Goal: Navigation & Orientation: Locate item on page

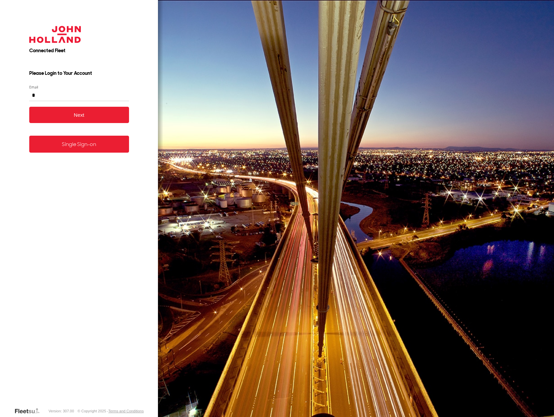
type input "*"
click at [104, 148] on link "Single Sign-on" at bounding box center [79, 144] width 100 height 17
click at [102, 141] on link "Single Sign-on" at bounding box center [79, 144] width 100 height 17
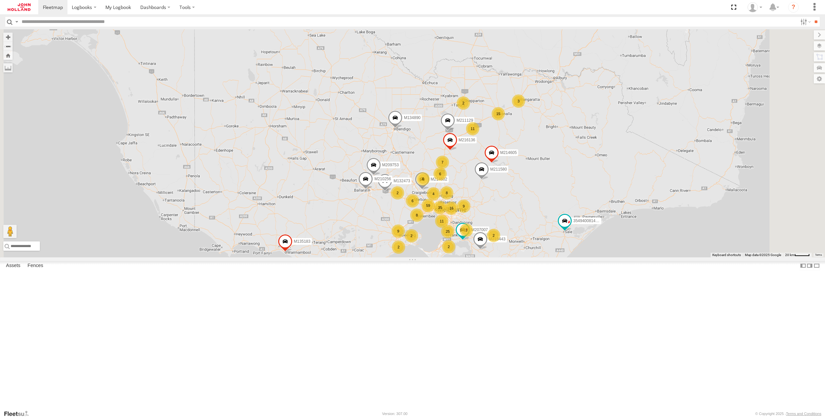
click at [293, 252] on span at bounding box center [285, 243] width 15 height 18
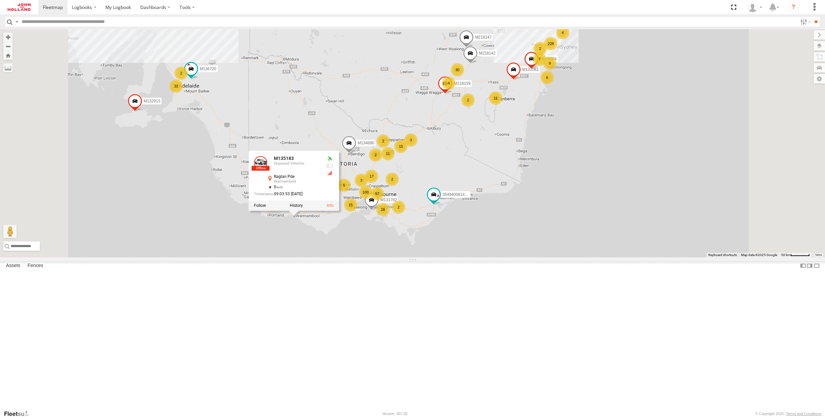
click at [142, 112] on span at bounding box center [135, 103] width 15 height 18
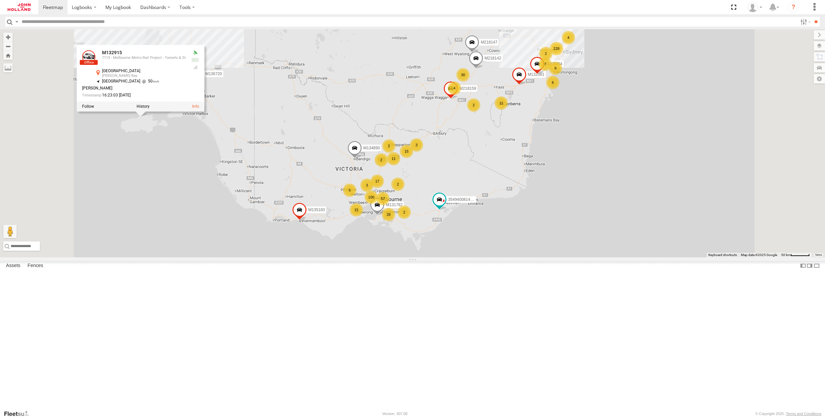
drag, startPoint x: 227, startPoint y: 225, endPoint x: 234, endPoint y: 230, distance: 8.5
click at [234, 230] on div "M132915 M214845 M219865 354940081433665 M135183 M134236 M207113 M212379 M134890…" at bounding box center [412, 143] width 825 height 228
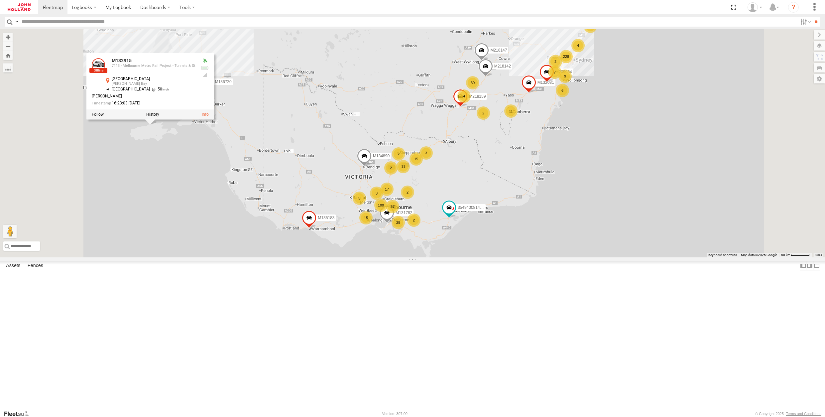
drag, startPoint x: 225, startPoint y: 212, endPoint x: 243, endPoint y: 221, distance: 19.8
click at [243, 221] on div "M132915 M214845 M219865 354940081433665 M135183 M134236 M207113 M212379 M134890…" at bounding box center [412, 143] width 825 height 228
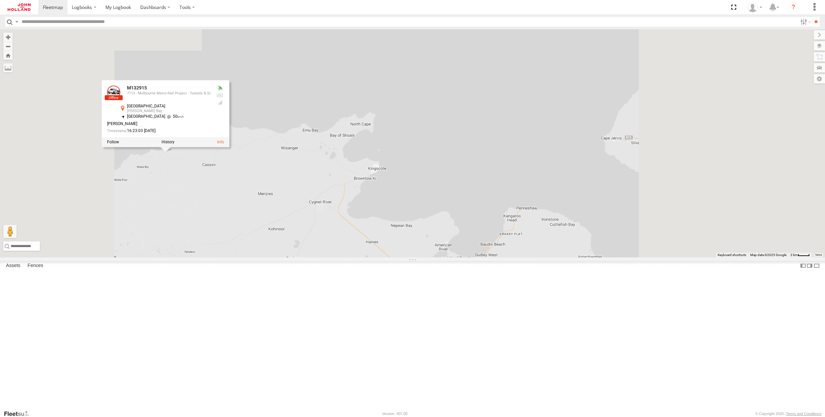
click at [247, 238] on div "M132915 M214845 M219865 354940081433665 M135183 M134236 M207113 M212379 M134890…" at bounding box center [412, 143] width 825 height 228
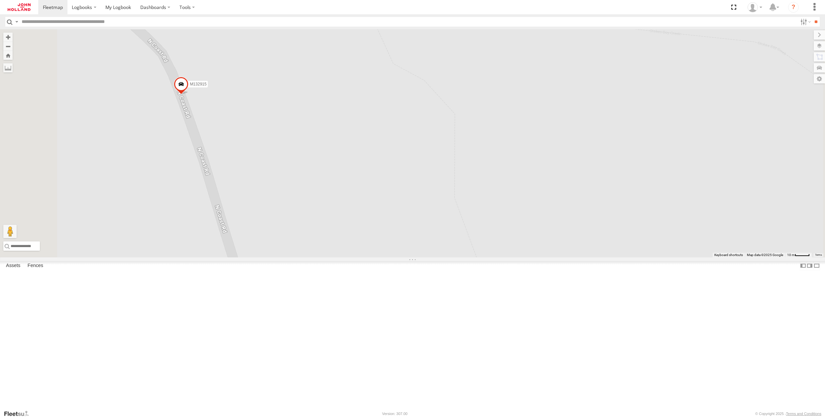
drag, startPoint x: 261, startPoint y: 175, endPoint x: 286, endPoint y: 189, distance: 28.7
click at [286, 189] on div "M132915 M214845 M219865 354940081433665 M135183 M134236 M207113 M212379 M134890…" at bounding box center [412, 143] width 825 height 228
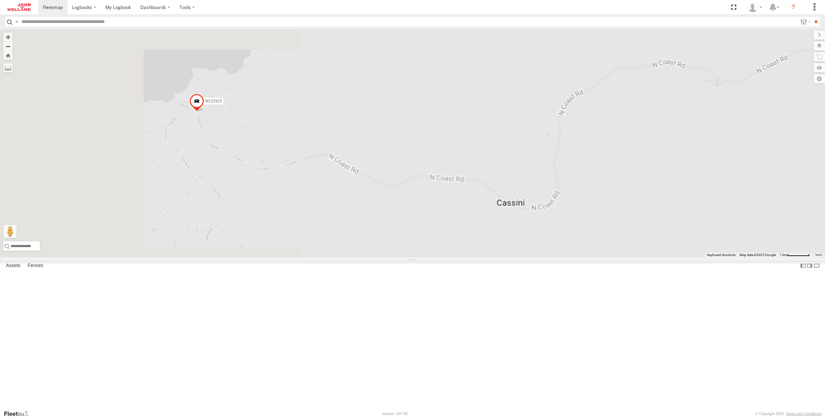
click at [204, 112] on span at bounding box center [196, 103] width 15 height 18
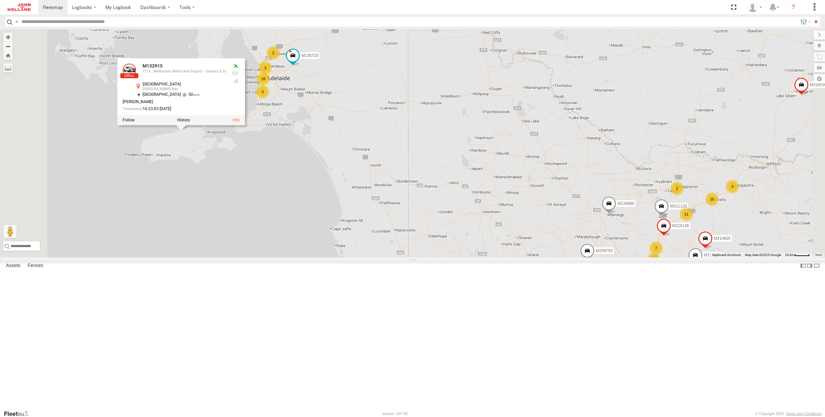
click at [503, 257] on div "M132915 M214845 M219865 354940081433665 M135183 M134236 M207113 M212379 M134890…" at bounding box center [412, 143] width 825 height 228
click at [441, 247] on div "M132915 M214845 M219865 354940081433665 M135183 M134236 M207113 M212379 M134890…" at bounding box center [412, 143] width 825 height 228
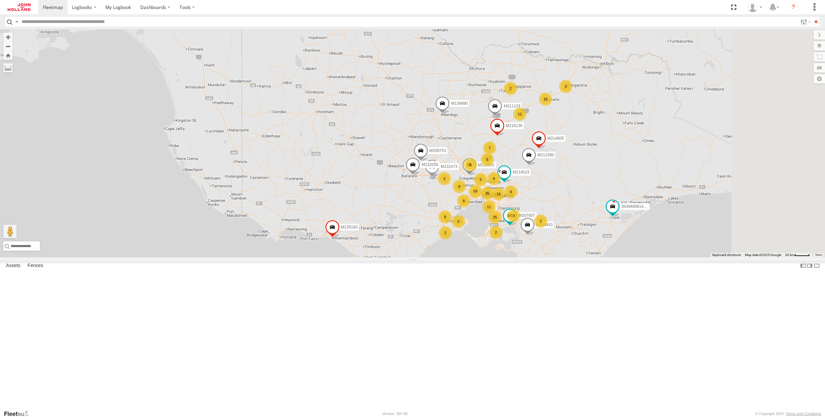
drag, startPoint x: 531, startPoint y: 277, endPoint x: 344, endPoint y: 159, distance: 221.6
click at [344, 159] on div "M132915 M214845 M219865 354940081433665 M135183 M134236 M207113 M212379 M134890…" at bounding box center [412, 143] width 825 height 228
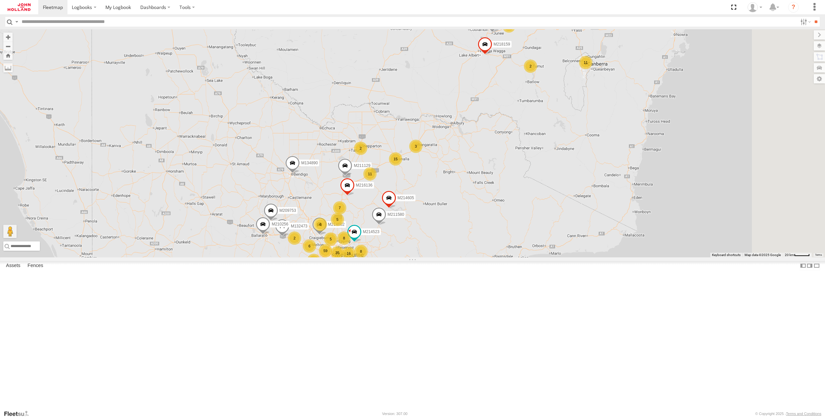
drag, startPoint x: 656, startPoint y: 180, endPoint x: 529, endPoint y: 260, distance: 150.1
click at [529, 257] on div "M132915 M214845 M219865 354940081433665 M135183 M134236 M207113 M212379 M134890…" at bounding box center [412, 143] width 825 height 228
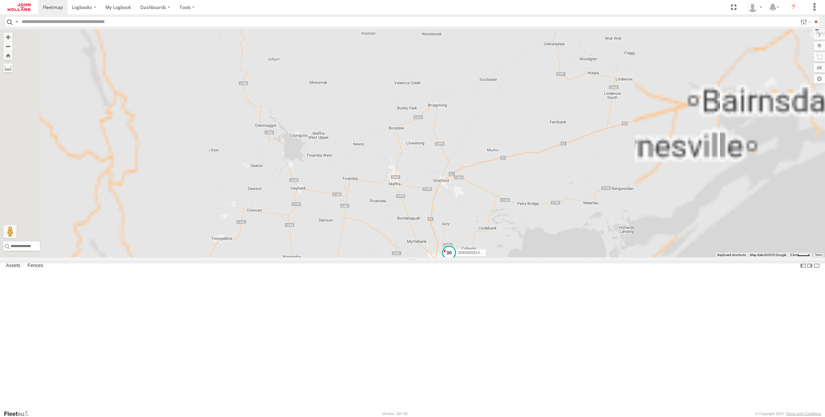
click at [455, 259] on span at bounding box center [449, 253] width 12 height 12
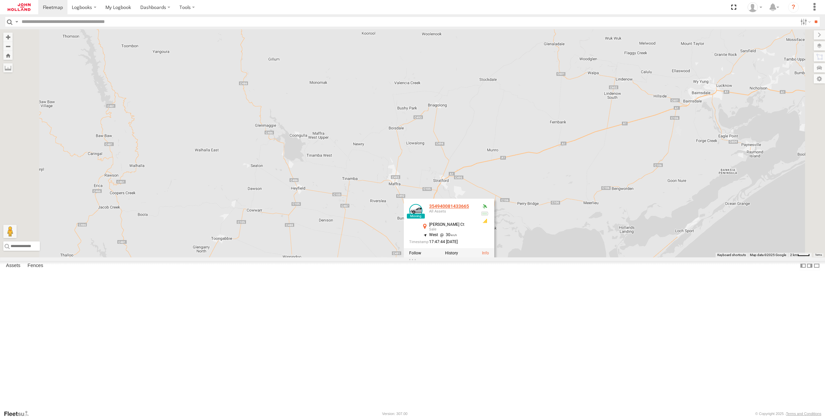
click at [476, 209] on div "354940081433665" at bounding box center [452, 206] width 47 height 5
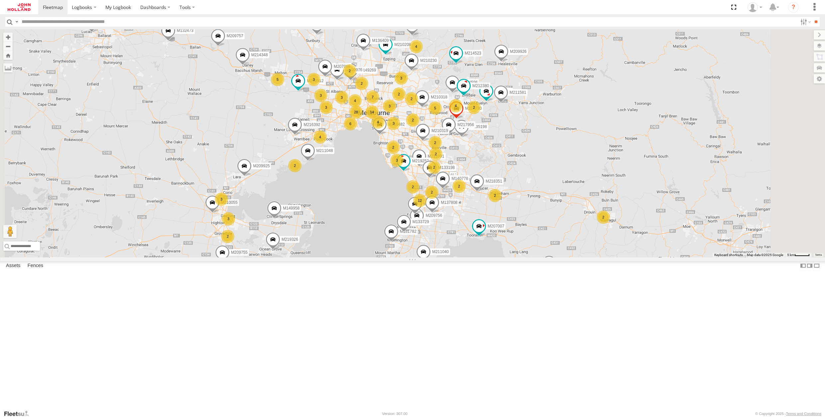
click at [557, 273] on span at bounding box center [549, 264] width 15 height 18
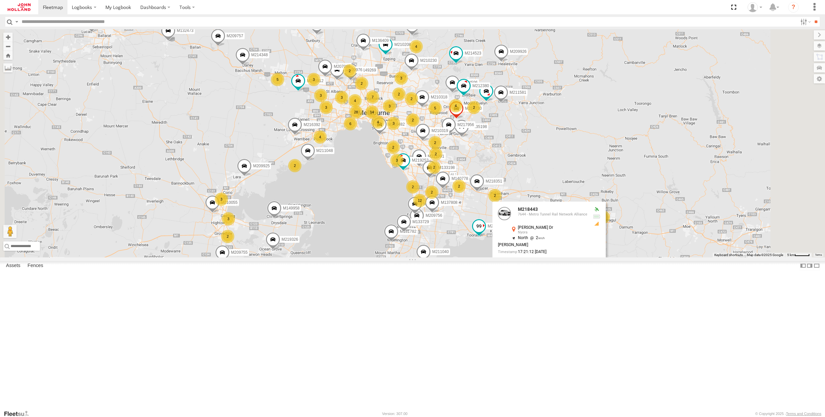
click at [485, 232] on span at bounding box center [479, 226] width 12 height 12
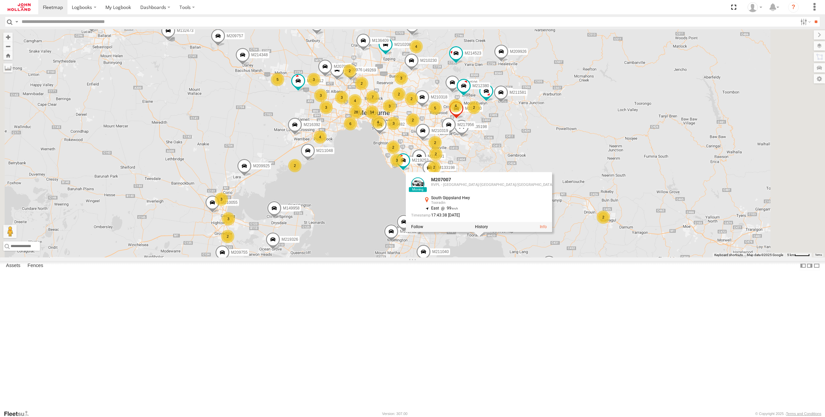
click at [411, 257] on div "M132915 M214845 M219865 354940081433665 M135183 M134236 M207113 M212379 M134890…" at bounding box center [412, 143] width 825 height 228
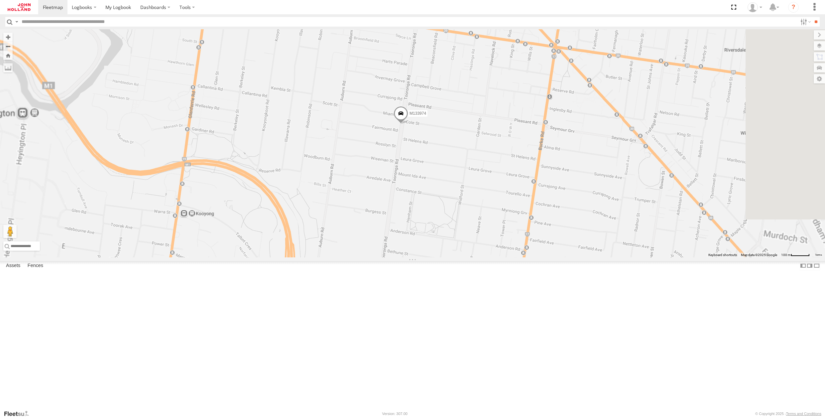
click at [408, 124] on span at bounding box center [401, 115] width 15 height 18
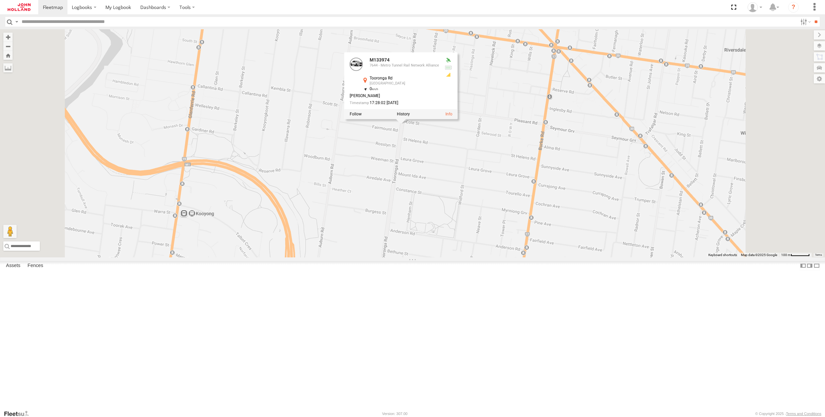
click at [514, 225] on div "M132915 M214845 M219865 354940081433665 M135183 M134236 M207113 M212379 M134890…" at bounding box center [412, 143] width 825 height 228
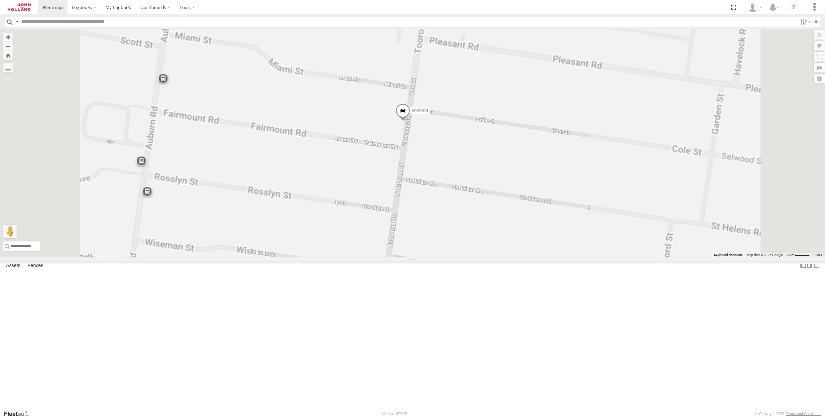
click at [410, 121] on span at bounding box center [403, 112] width 15 height 18
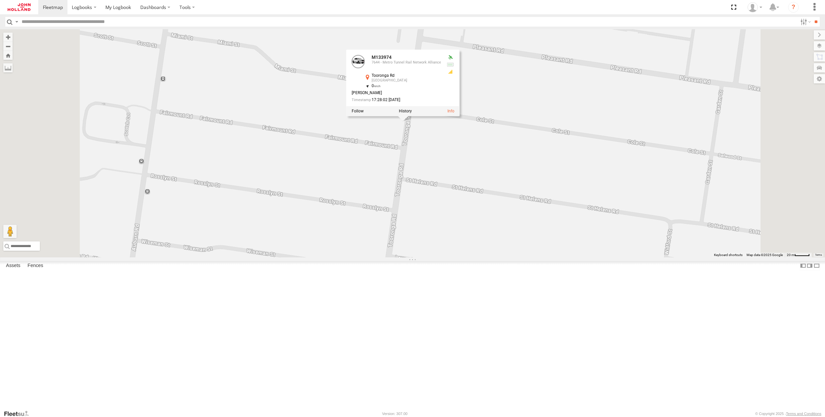
click at [380, 205] on div "M132915 M214845 M219865 354940081433665 M135183 M134236 M207113 M212379 M134890…" at bounding box center [412, 143] width 825 height 228
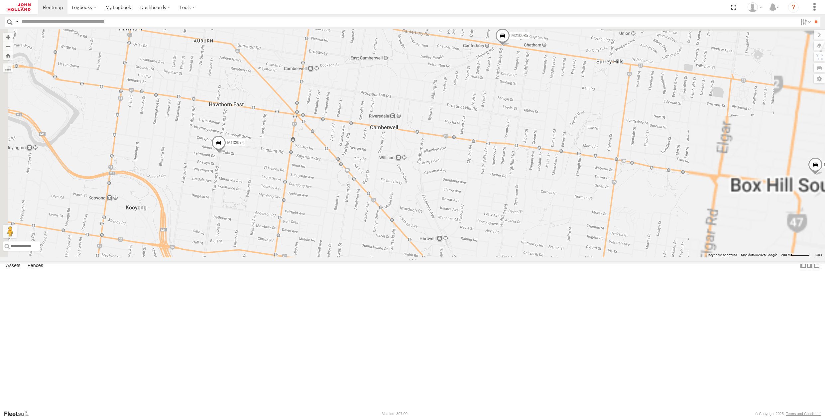
drag, startPoint x: 589, startPoint y: 179, endPoint x: 598, endPoint y: 99, distance: 80.3
click at [573, 229] on div "M132915 M214845 M219865 354940081433665 M135183 M134236 M207113 M212379 M134890…" at bounding box center [412, 143] width 825 height 228
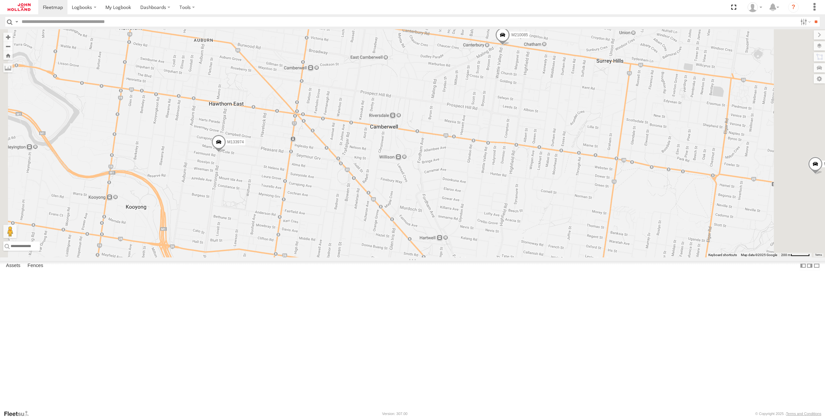
click at [510, 46] on span at bounding box center [502, 37] width 15 height 18
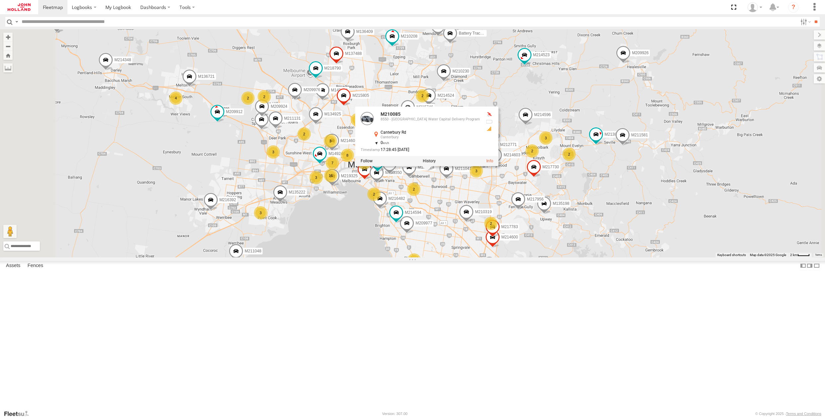
drag, startPoint x: 643, startPoint y: 278, endPoint x: 638, endPoint y: 291, distance: 13.9
click at [638, 257] on div "M132915 M214845 M219865 354940081433665 M135183 M134236 M207113 M212379 M134890…" at bounding box center [412, 143] width 825 height 228
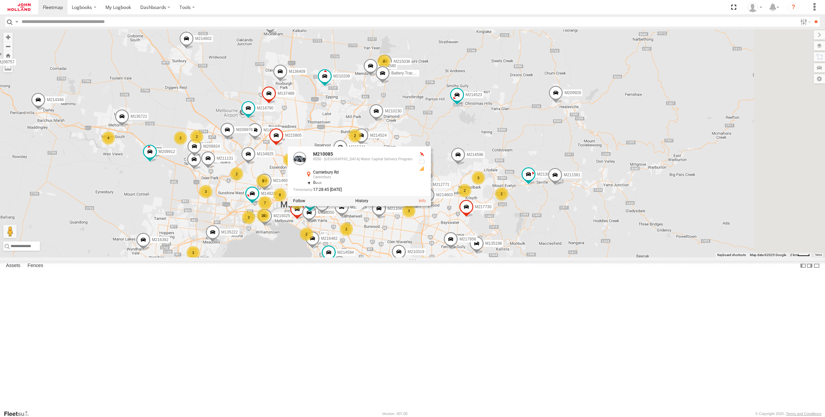
drag, startPoint x: 664, startPoint y: 147, endPoint x: 596, endPoint y: 188, distance: 80.1
click at [596, 188] on div "M132915 M214845 M219865 354940081433665 M135183 M134236 M207113 M212379 M134890…" at bounding box center [412, 143] width 825 height 228
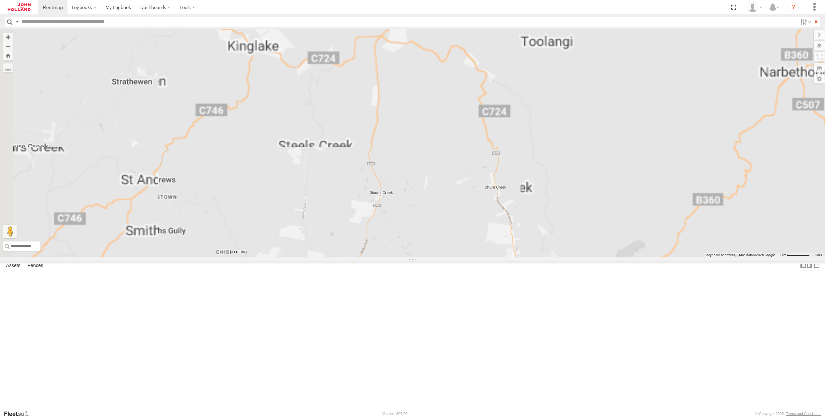
drag, startPoint x: 624, startPoint y: 124, endPoint x: 586, endPoint y: 239, distance: 120.7
click at [586, 239] on div "M132915 M214845 M219865 354940081433665 M135183 M134236 M207113 M212379 M134890…" at bounding box center [412, 143] width 825 height 228
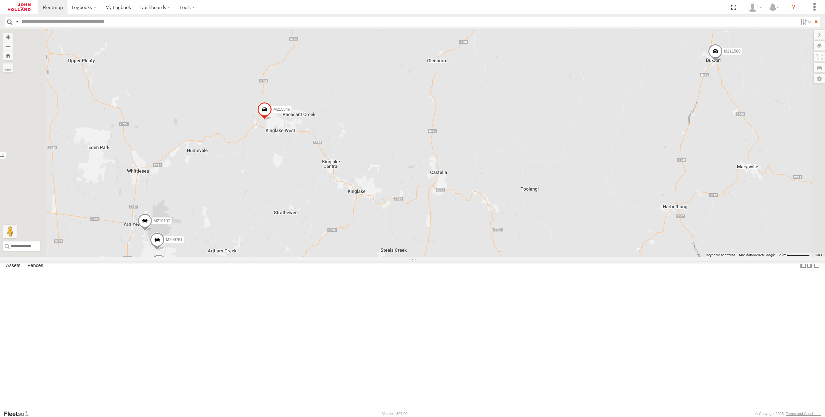
drag, startPoint x: 600, startPoint y: 219, endPoint x: 597, endPoint y: 268, distance: 49.3
click at [597, 257] on div "M132915 M214845 M219865 354940081433665 M135183 M134236 M207113 M212379 M134890…" at bounding box center [412, 143] width 825 height 228
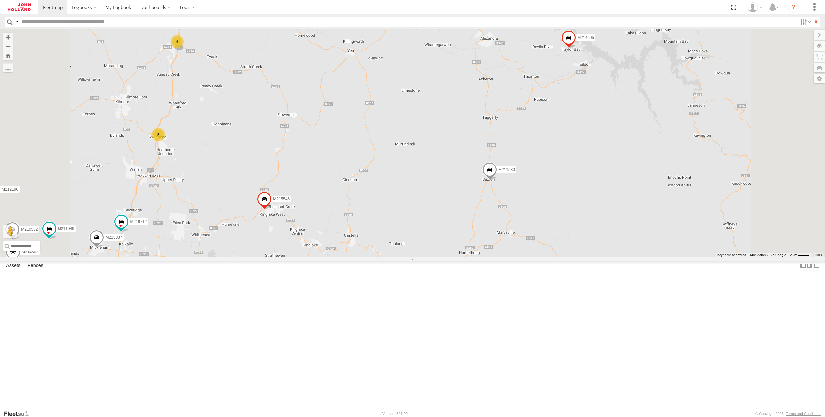
drag, startPoint x: 415, startPoint y: 180, endPoint x: 404, endPoint y: 255, distance: 75.7
click at [404, 255] on div "M132915 M214845 M219865 354940081433665 M135183 M134236 M207113 M212379 M134890…" at bounding box center [412, 143] width 825 height 228
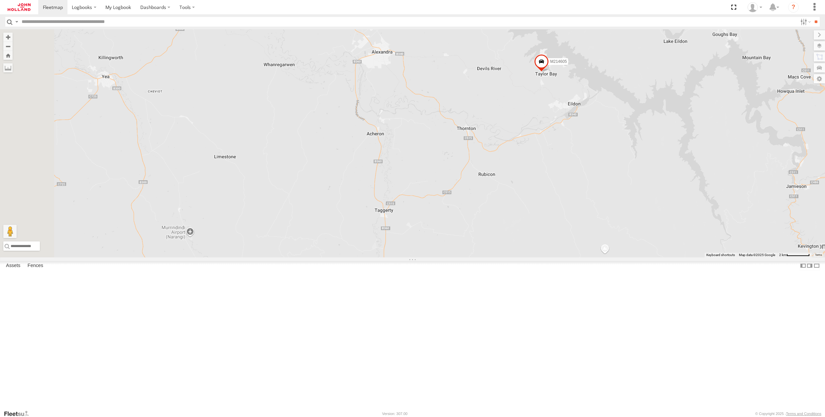
click at [549, 72] on span at bounding box center [541, 63] width 15 height 18
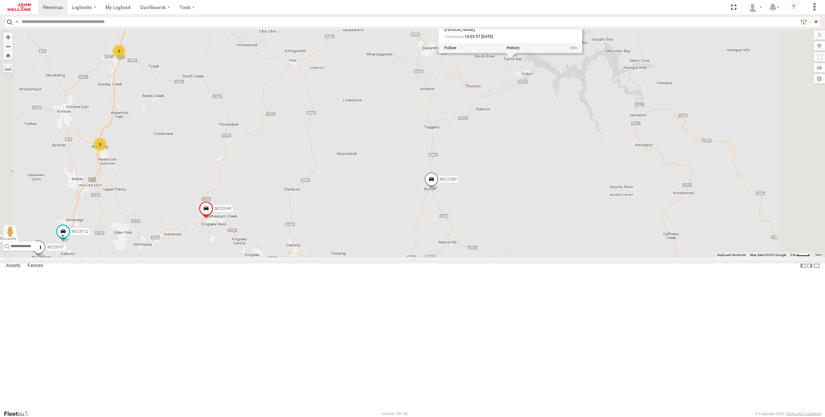
drag, startPoint x: 620, startPoint y: 158, endPoint x: 617, endPoint y: 166, distance: 8.1
click at [620, 158] on div "M132915 M214845 M219865 354940081433665 M135183 M134236 M207113 M212379 M134890…" at bounding box center [412, 143] width 825 height 228
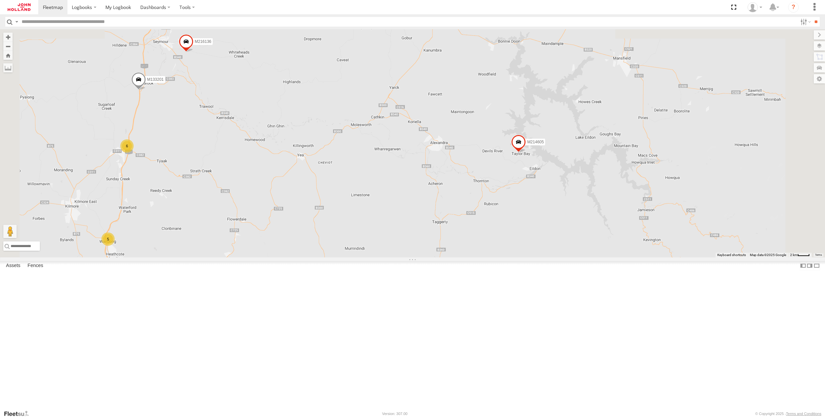
drag, startPoint x: 598, startPoint y: 261, endPoint x: 599, endPoint y: 278, distance: 16.7
click at [599, 257] on div "M132915 M214845 M219865 354940081433665 M135183 M134236 M207113 M212379 M134890…" at bounding box center [412, 143] width 825 height 228
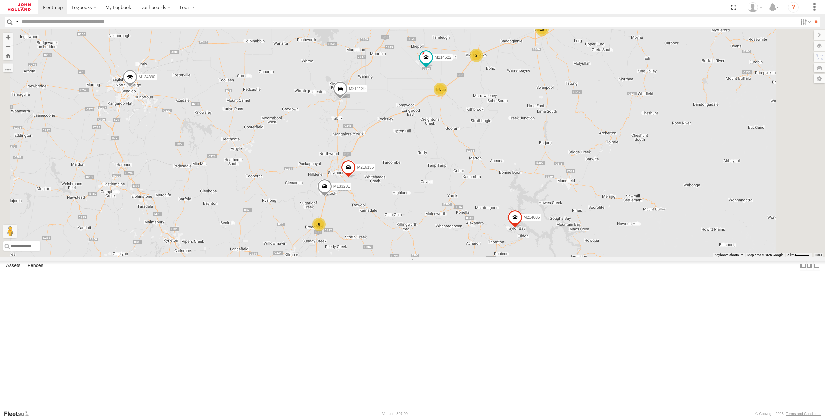
drag, startPoint x: 524, startPoint y: 128, endPoint x: 522, endPoint y: 184, distance: 55.9
click at [522, 184] on div "M132915 M214845 M219865 354940081433665 M135183 M134236 M207113 M212379 M134890…" at bounding box center [412, 143] width 825 height 228
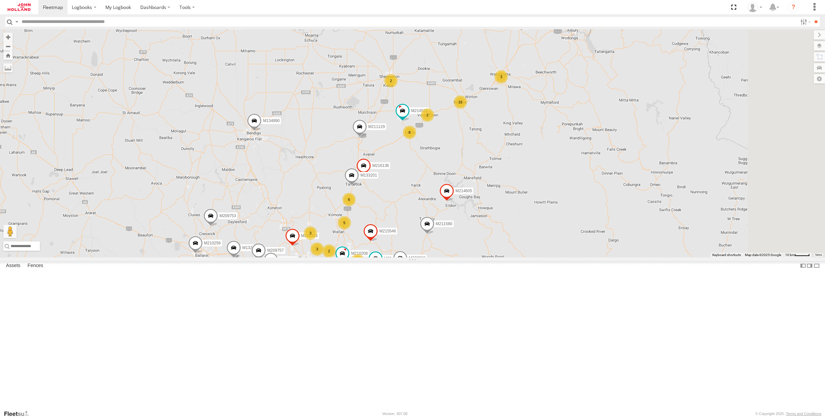
drag, startPoint x: 591, startPoint y: 157, endPoint x: 572, endPoint y: 179, distance: 28.8
click at [572, 179] on div "M132915 M214845 M219865 354940081433665 M135183 M134236 M207113 M212379 M134890…" at bounding box center [412, 143] width 825 height 228
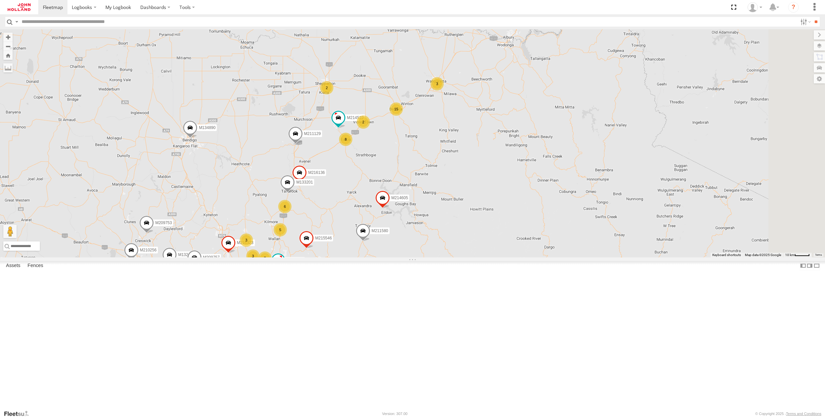
drag, startPoint x: 535, startPoint y: 249, endPoint x: 503, endPoint y: 253, distance: 32.2
click at [503, 253] on div "M132915 M214845 M219865 354940081433665 M135183 M134236 M207113 M212379 M134890…" at bounding box center [412, 143] width 825 height 228
